Goal: Use online tool/utility: Utilize a website feature to perform a specific function

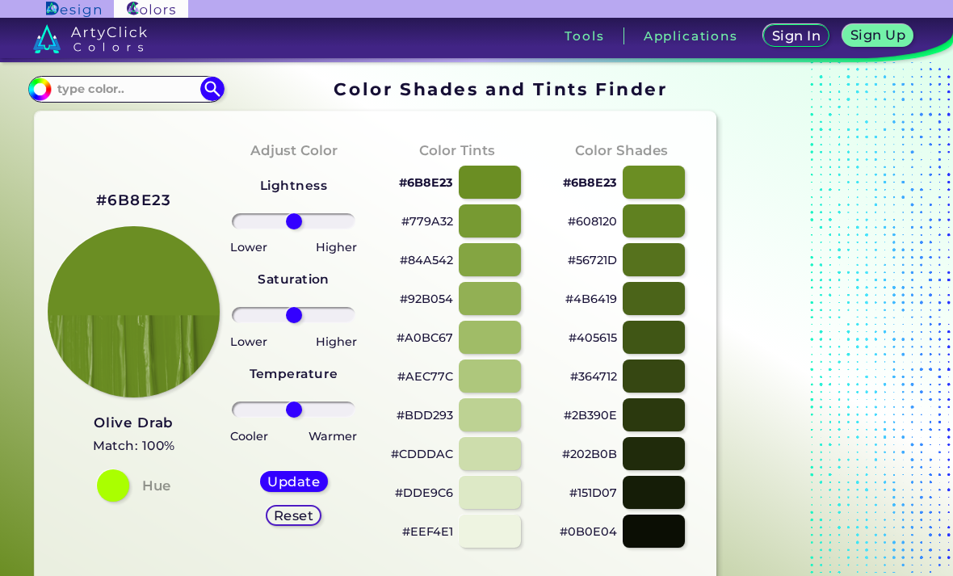
scroll to position [21, 0]
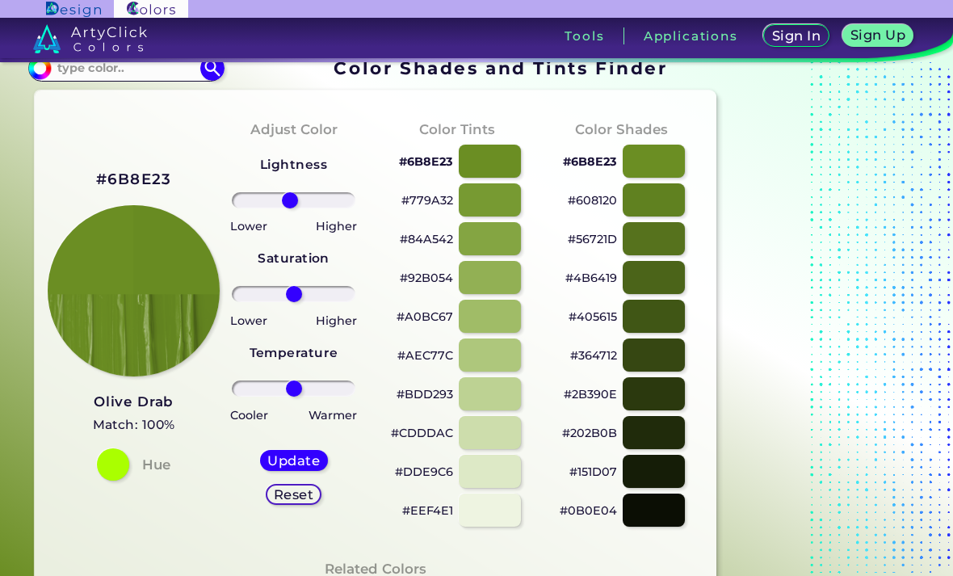
type input "-7"
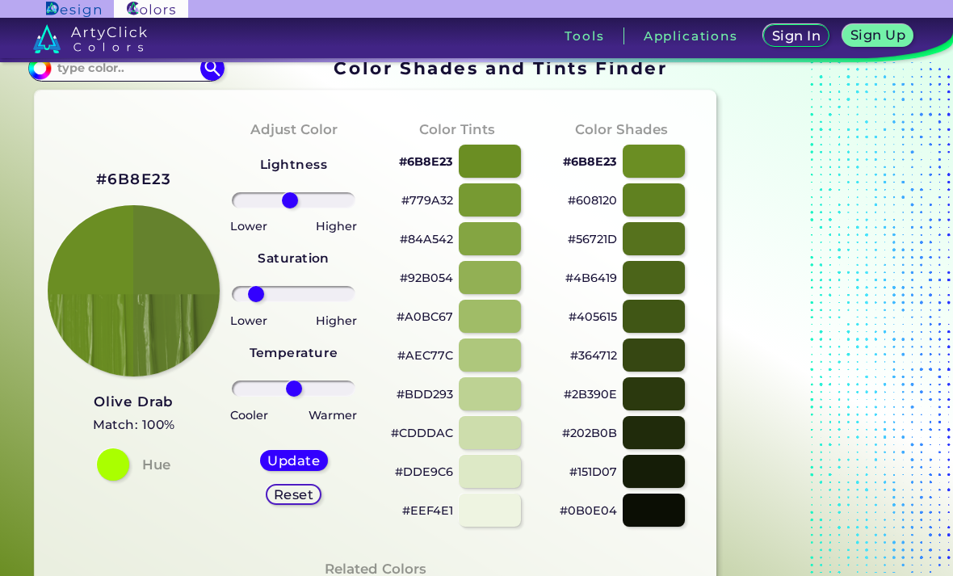
type input "-69"
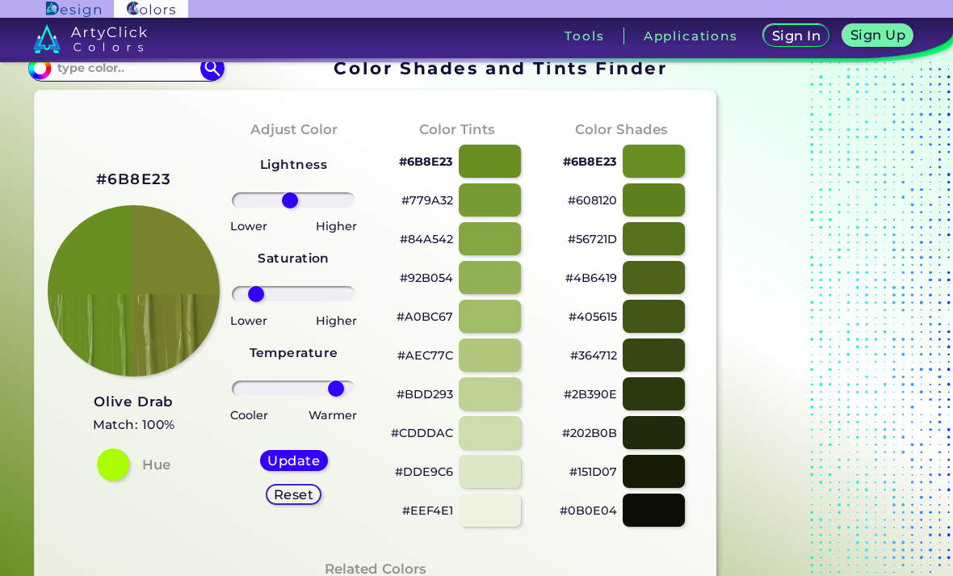
type input "78"
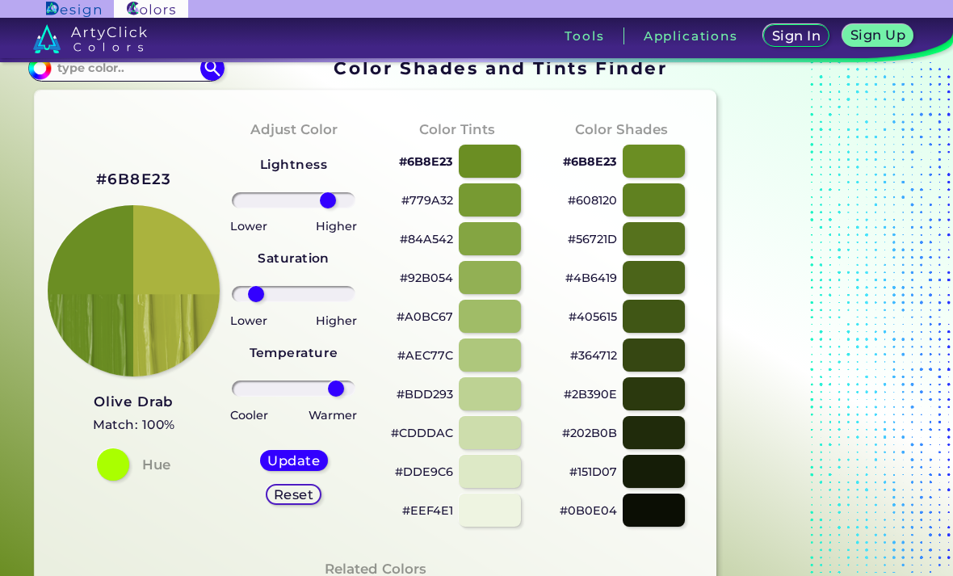
type input "63"
click at [285, 463] on h5 "Update" at bounding box center [294, 461] width 48 height 12
type input "#aab33e"
type input "0"
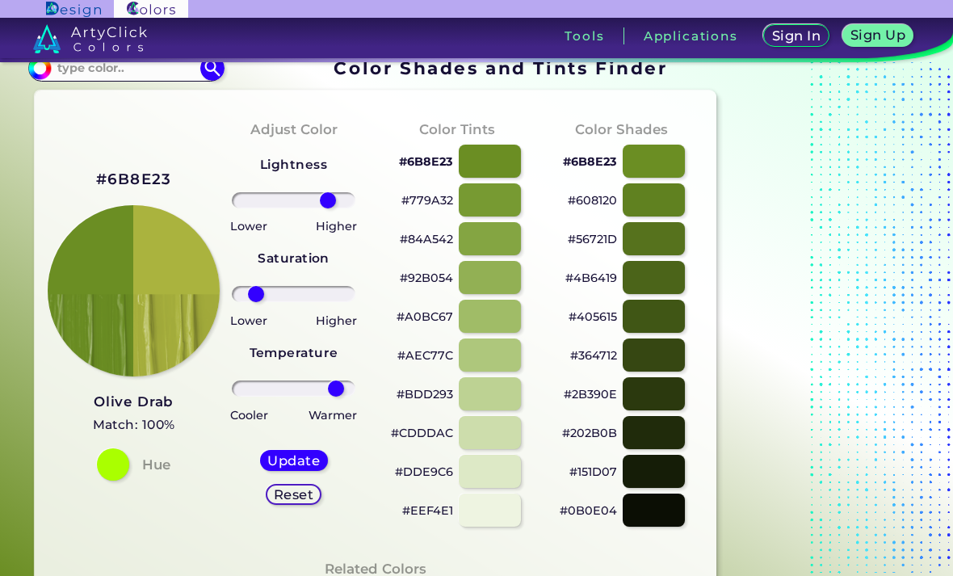
type input "0"
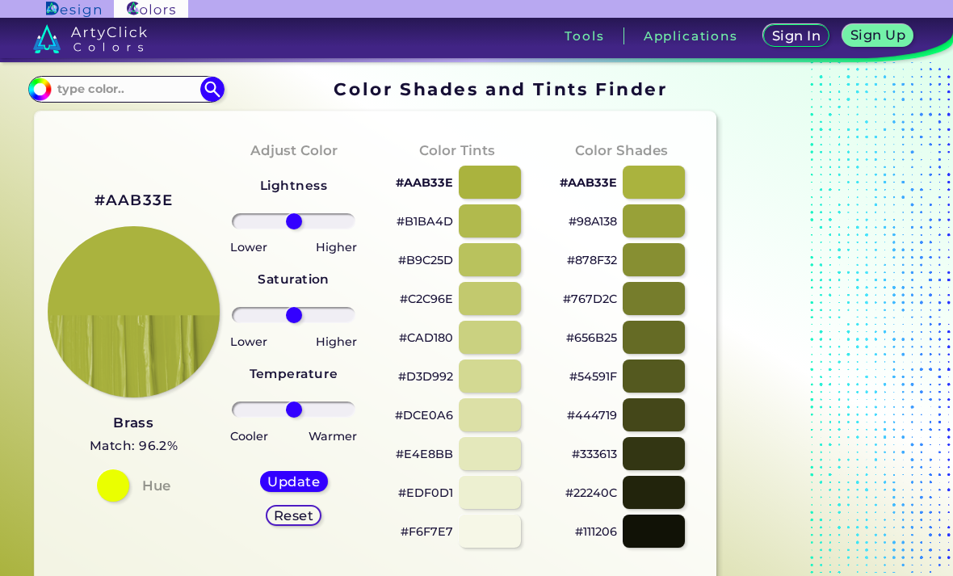
click at [90, 90] on input at bounding box center [126, 89] width 150 height 22
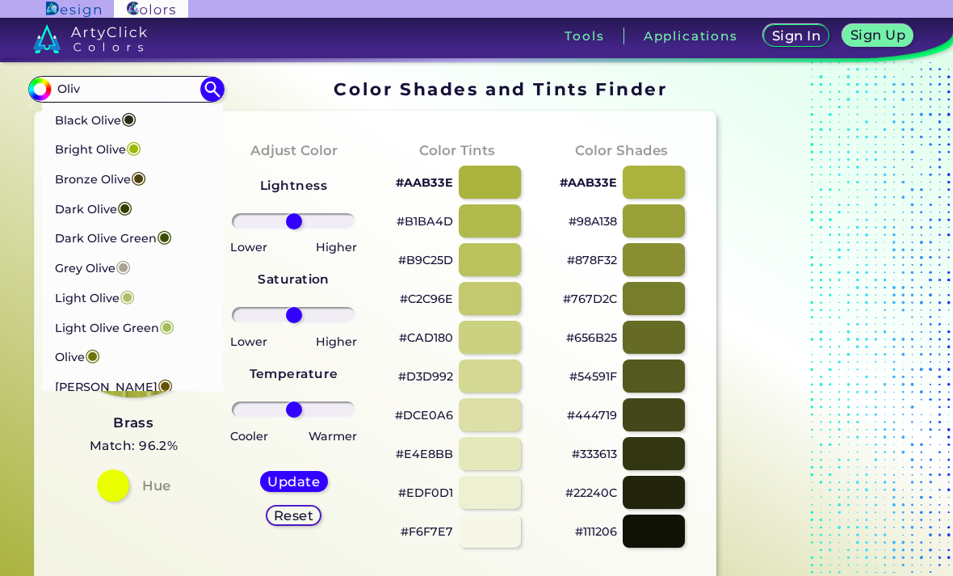
type input "Oliv"
click at [69, 350] on p "Olive ◉" at bounding box center [77, 355] width 45 height 30
type input "#6e750e"
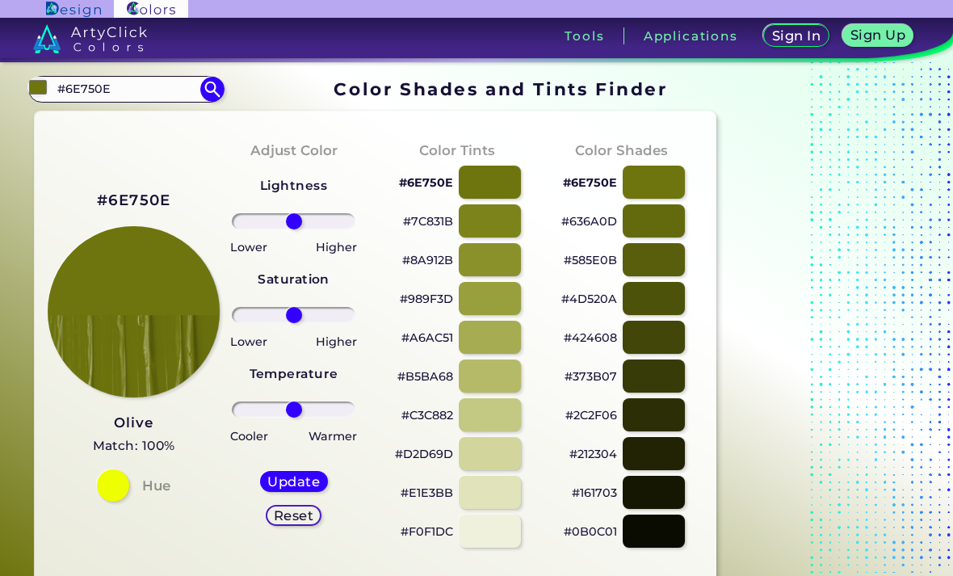
click at [136, 96] on input "#6E750E" at bounding box center [126, 89] width 150 height 22
type input "#"
type input "Grey ol"
click at [90, 115] on p "Grey Olive ◉" at bounding box center [93, 118] width 76 height 30
type input "#a9a491"
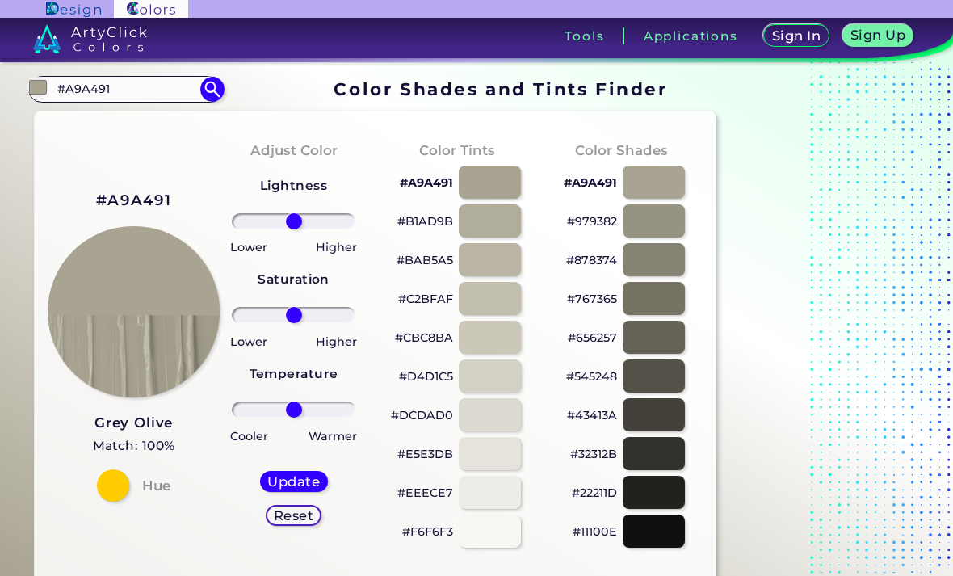
click at [145, 94] on input "#A9A491" at bounding box center [126, 89] width 150 height 22
type input "#"
type input "B"
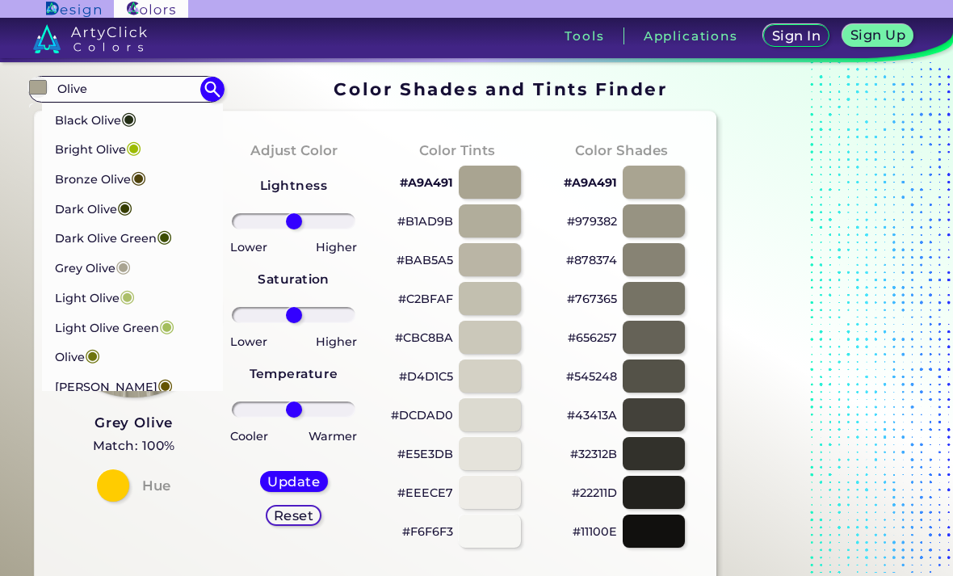
type input "Olive"
click at [85, 376] on p "[PERSON_NAME] ◉" at bounding box center [114, 385] width 118 height 30
type input "#645403"
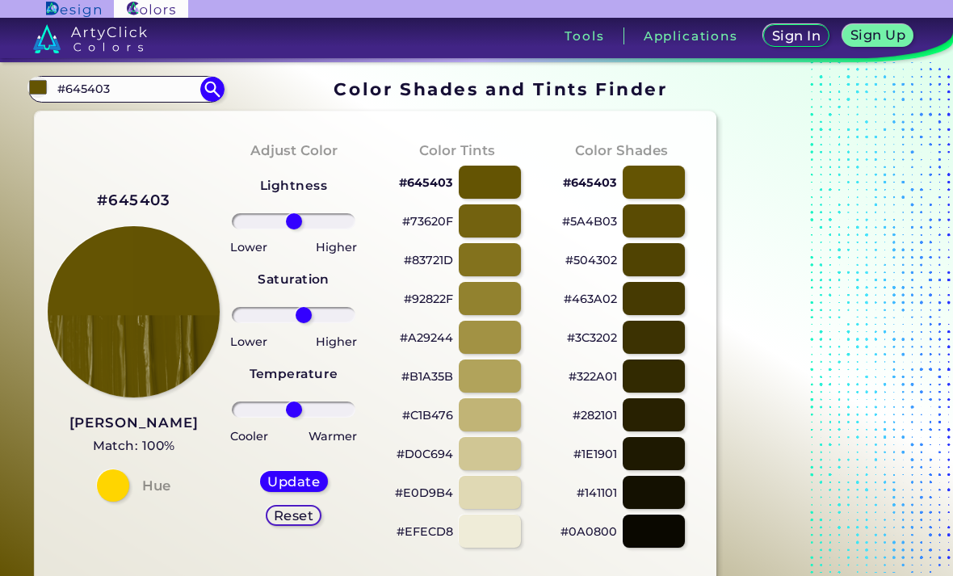
type input "18"
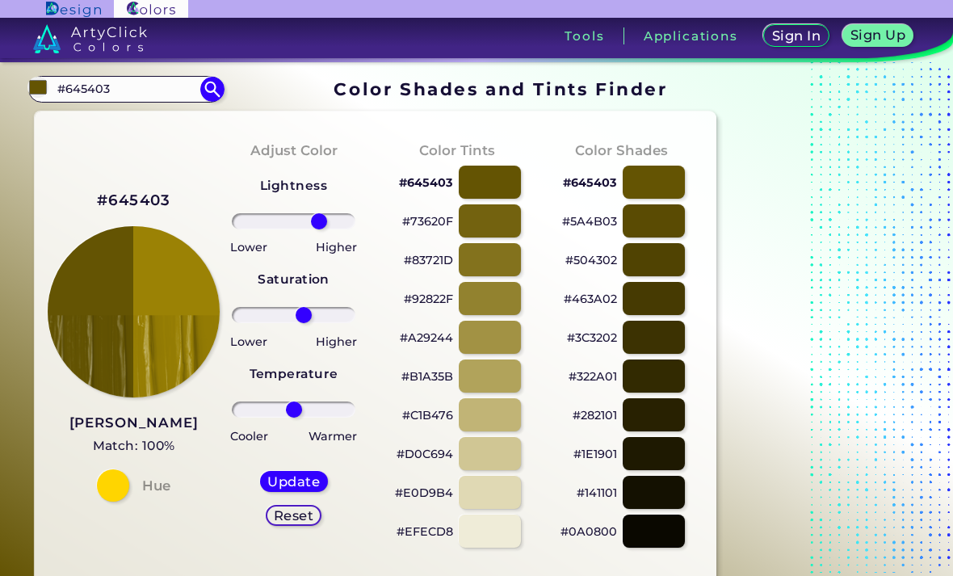
type input "47"
type input "100"
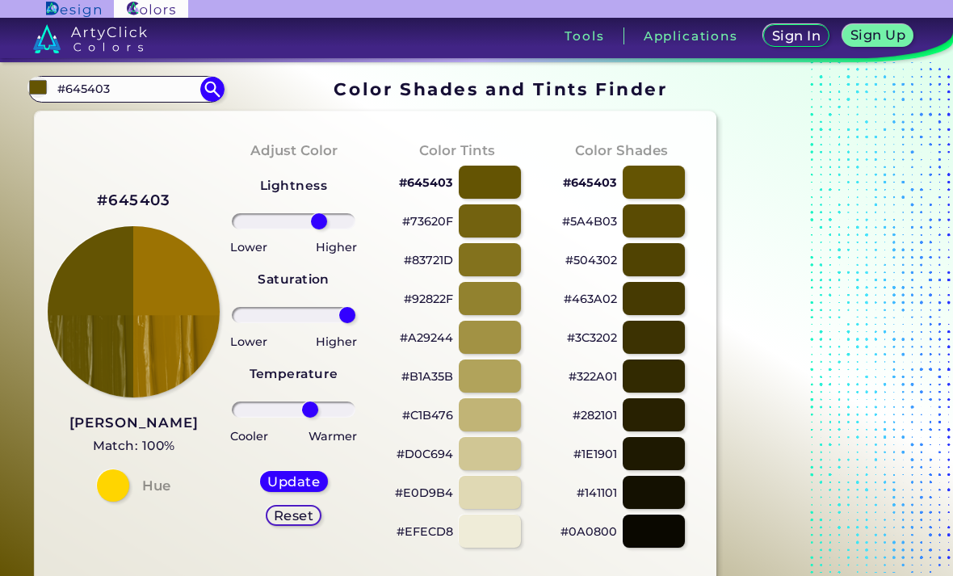
type input "30"
click at [157, 331] on img at bounding box center [133, 311] width 171 height 171
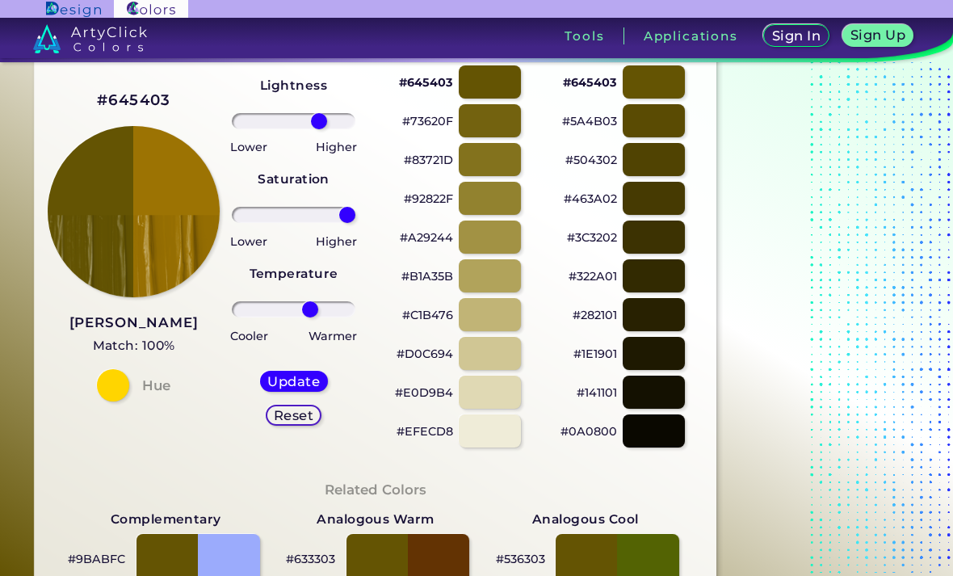
scroll to position [98, 0]
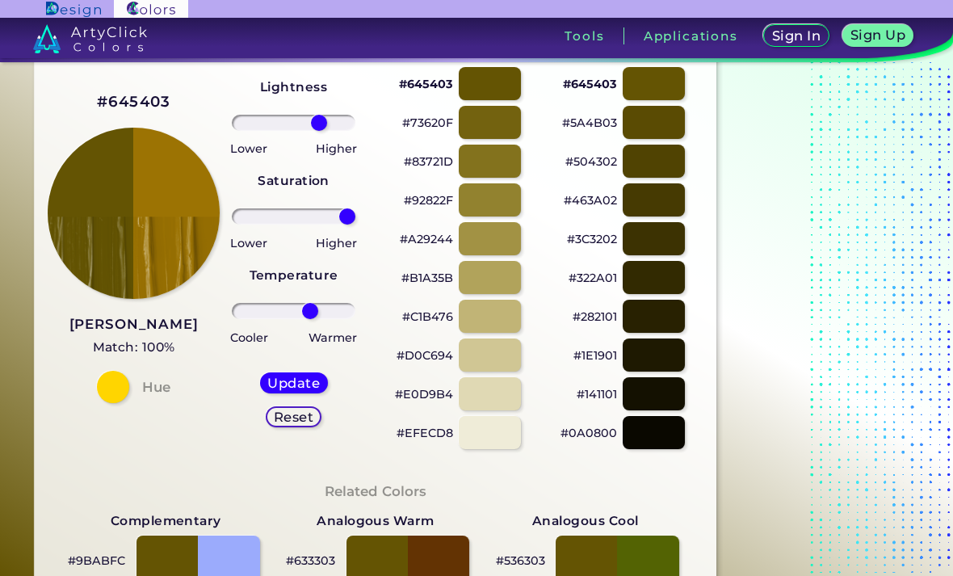
click at [283, 377] on h5 "Update" at bounding box center [293, 383] width 47 height 12
type input "#9c7303"
type input "0"
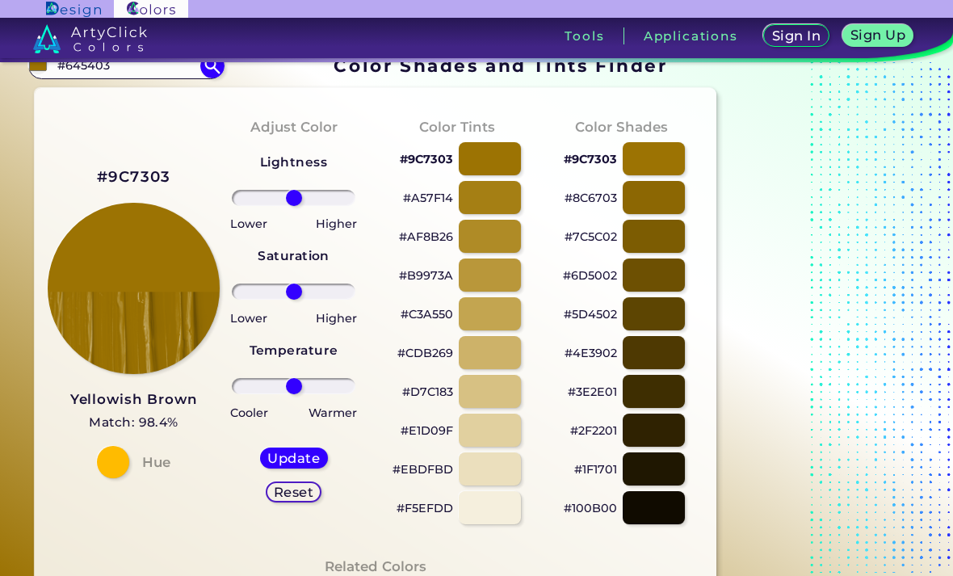
scroll to position [16, 0]
